Goal: Task Accomplishment & Management: Use online tool/utility

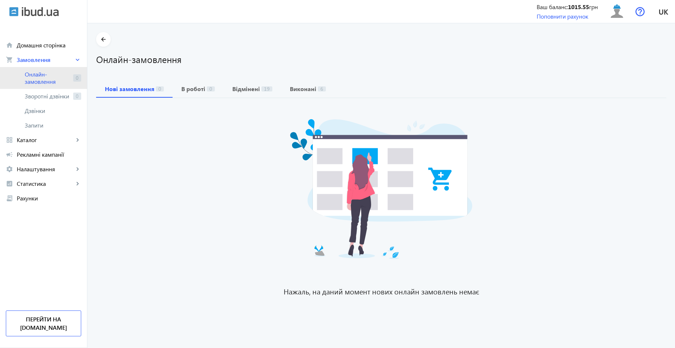
click at [48, 80] on span "Онлайн-замовлення" at bounding box center [48, 78] width 46 height 15
click at [50, 78] on span "Онлайн-замовлення" at bounding box center [48, 78] width 46 height 15
click at [45, 75] on span "Онлайн-замовлення" at bounding box center [48, 78] width 46 height 15
click at [40, 141] on span "Каталог" at bounding box center [45, 139] width 57 height 7
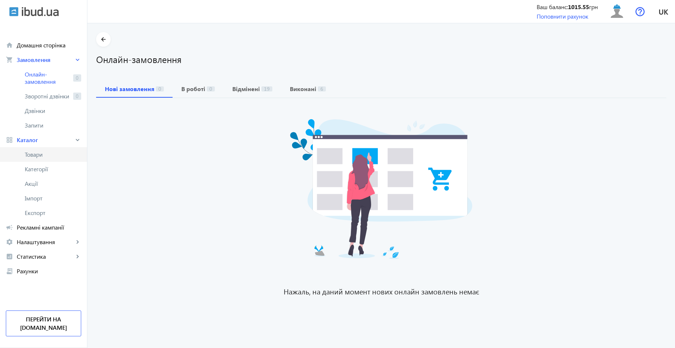
click at [52, 156] on span "Товари" at bounding box center [53, 154] width 56 height 7
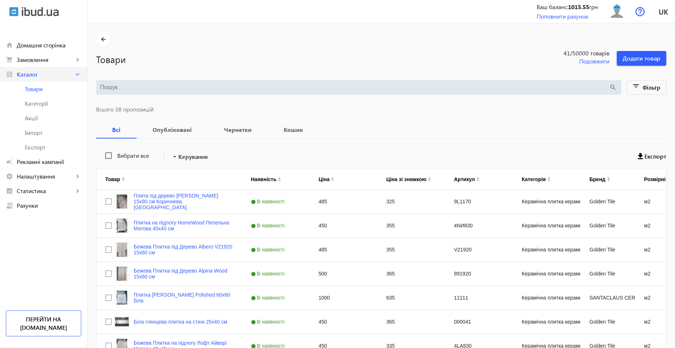
click at [33, 70] on link "grid_view Каталог keyboard_arrow_right" at bounding box center [43, 74] width 87 height 15
